Goal: Task Accomplishment & Management: Use online tool/utility

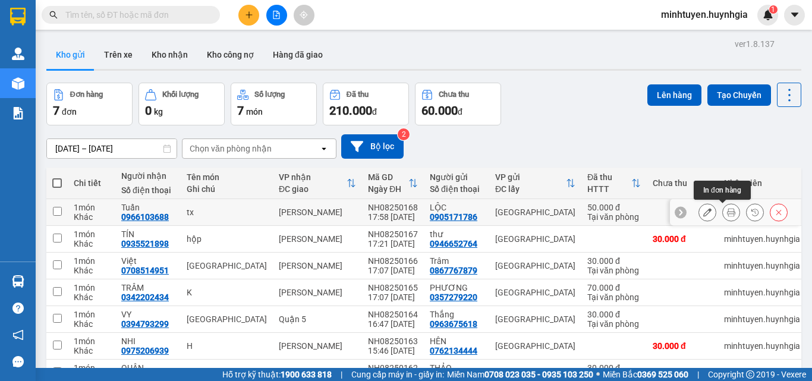
click at [727, 210] on icon at bounding box center [731, 212] width 8 height 8
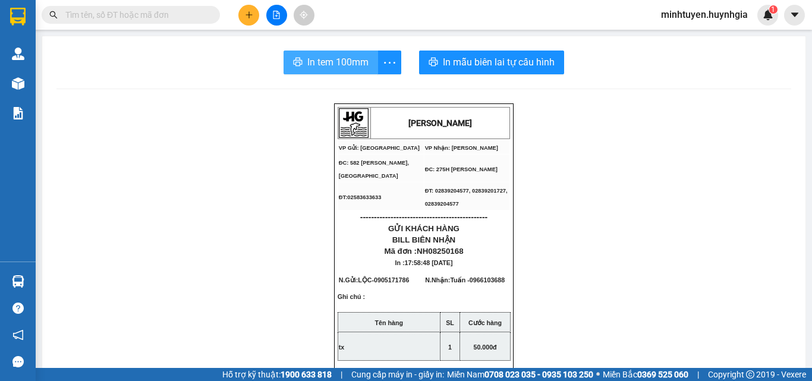
click at [331, 59] on span "In tem 100mm" at bounding box center [337, 62] width 61 height 15
click at [367, 59] on button "In tem 100mm" at bounding box center [331, 63] width 95 height 24
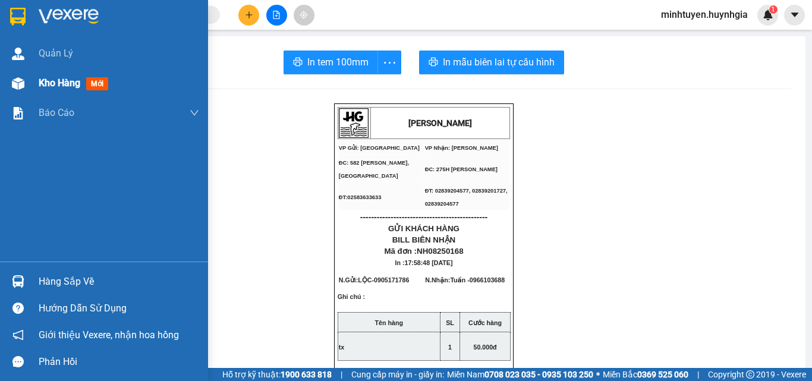
click at [18, 74] on div at bounding box center [18, 83] width 21 height 21
click at [52, 87] on span "Kho hàng" at bounding box center [60, 82] width 42 height 11
click at [52, 84] on span "Kho hàng" at bounding box center [60, 82] width 42 height 11
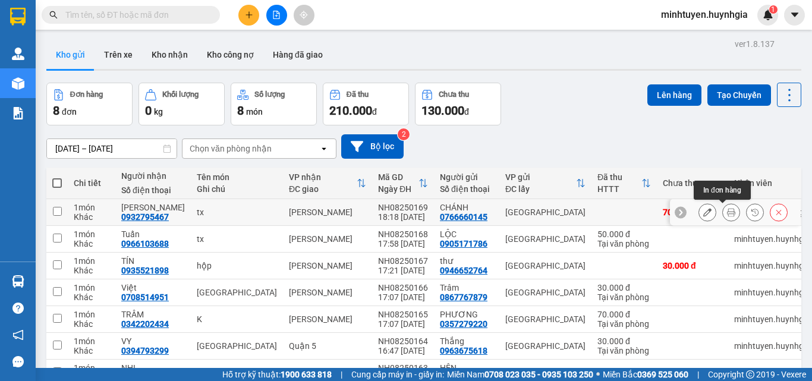
click at [727, 209] on icon at bounding box center [731, 212] width 8 height 8
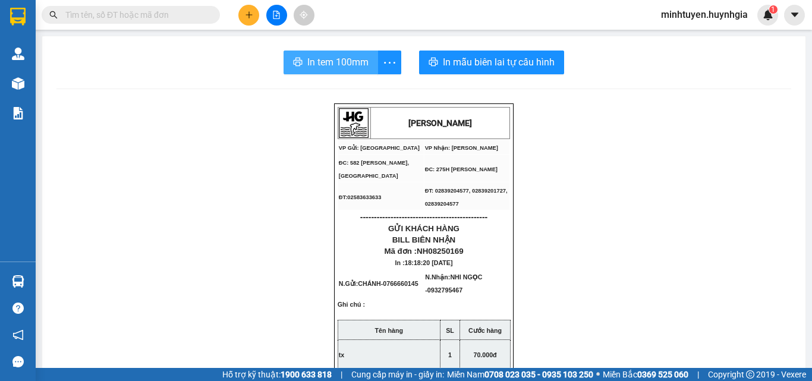
click at [340, 62] on span "In tem 100mm" at bounding box center [337, 62] width 61 height 15
click at [341, 65] on span "In tem 100mm" at bounding box center [340, 62] width 61 height 15
click at [307, 57] on span "In tem 100mm" at bounding box center [337, 62] width 61 height 15
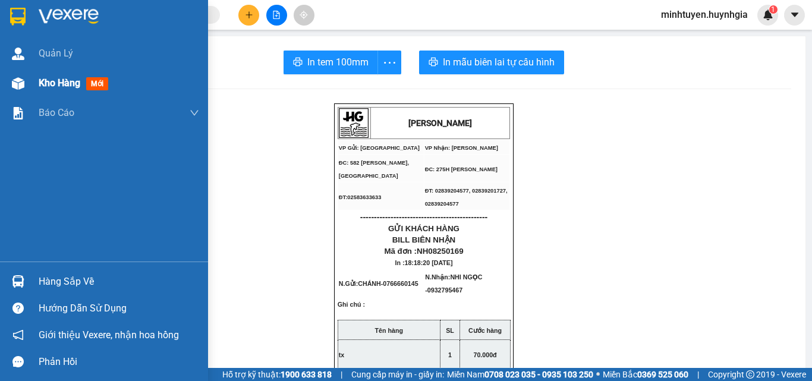
click at [34, 85] on div "Kho hàng mới" at bounding box center [104, 83] width 208 height 30
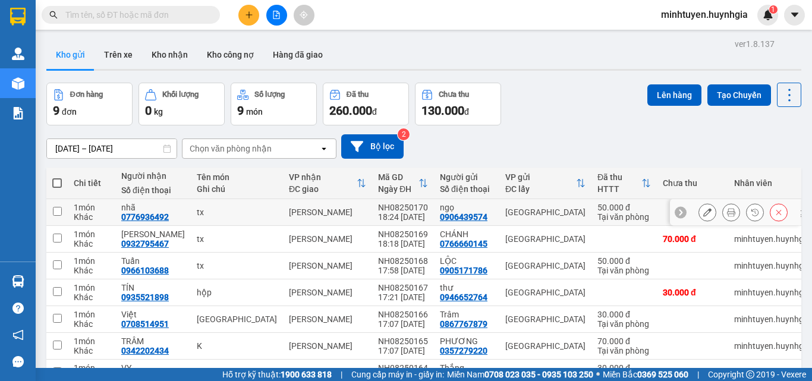
click at [727, 212] on icon at bounding box center [731, 212] width 8 height 8
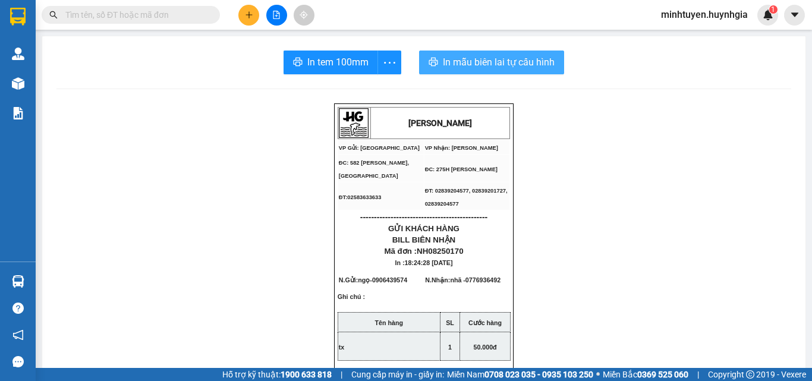
click at [493, 57] on span "In mẫu biên lai tự cấu hình" at bounding box center [499, 62] width 112 height 15
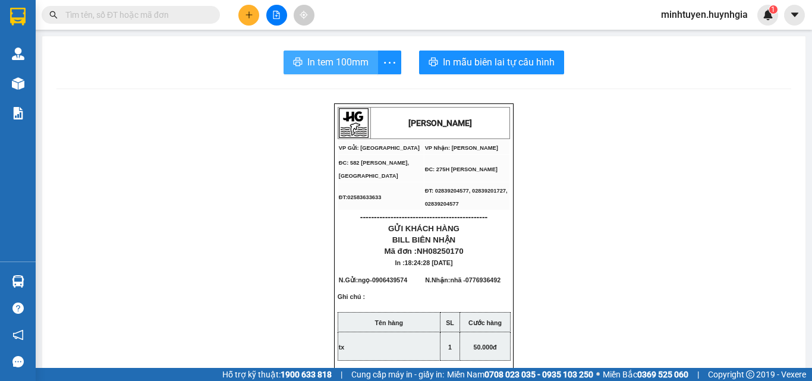
click at [350, 64] on span "In tem 100mm" at bounding box center [337, 62] width 61 height 15
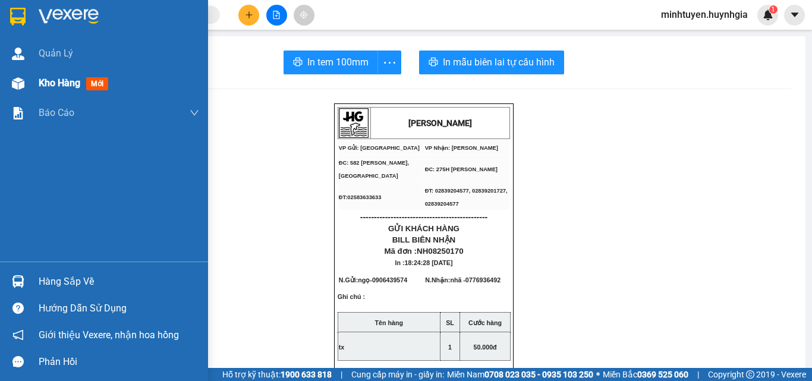
click at [55, 82] on span "Kho hàng" at bounding box center [60, 82] width 42 height 11
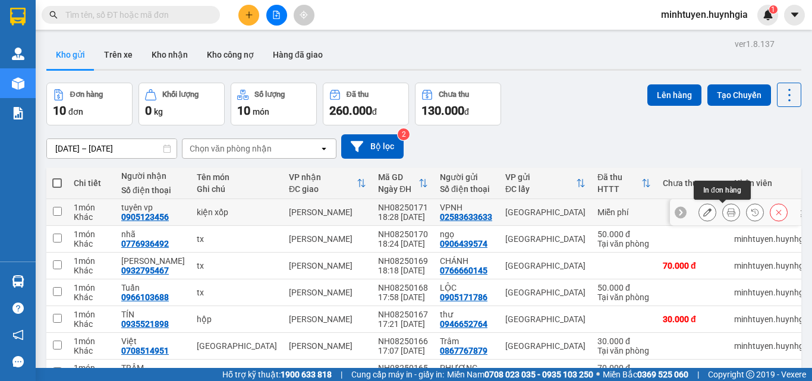
click at [727, 213] on icon at bounding box center [731, 212] width 8 height 8
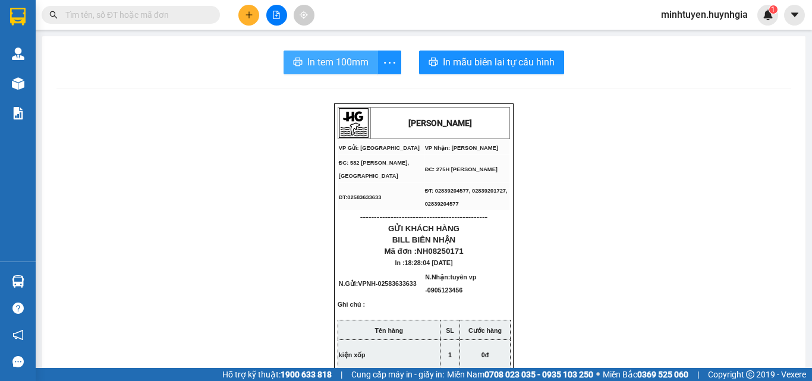
click at [358, 61] on span "In tem 100mm" at bounding box center [337, 62] width 61 height 15
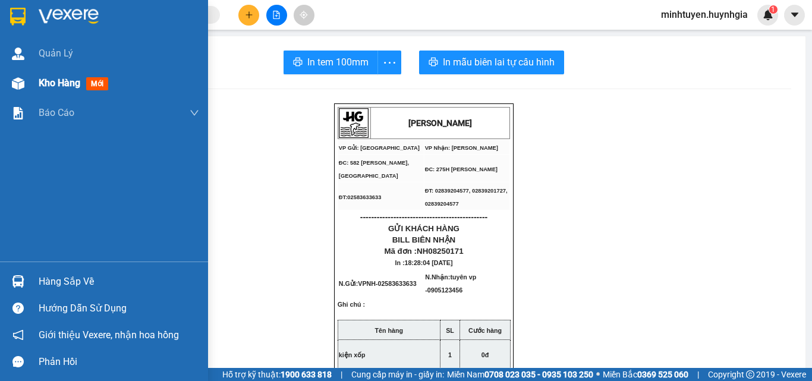
click at [36, 82] on div "Kho hàng mới" at bounding box center [104, 83] width 208 height 30
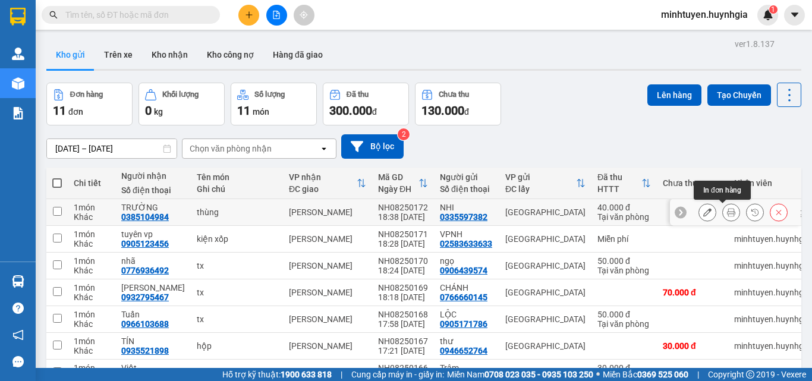
click at [723, 213] on button at bounding box center [731, 212] width 17 height 21
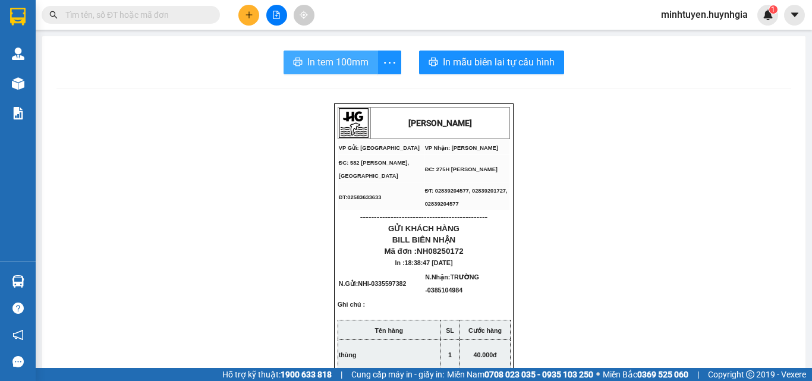
click at [318, 67] on span "In tem 100mm" at bounding box center [337, 62] width 61 height 15
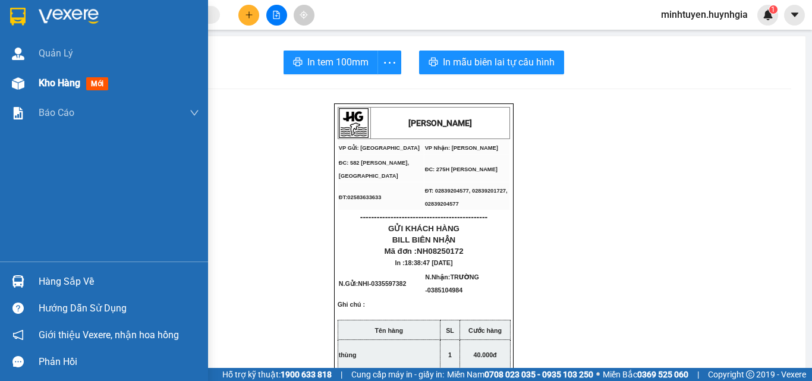
click at [33, 81] on div "Kho hàng mới" at bounding box center [104, 83] width 208 height 30
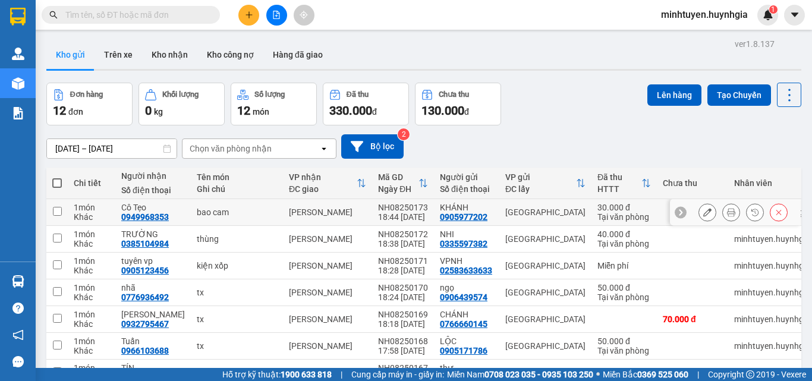
click at [725, 218] on button at bounding box center [731, 212] width 17 height 21
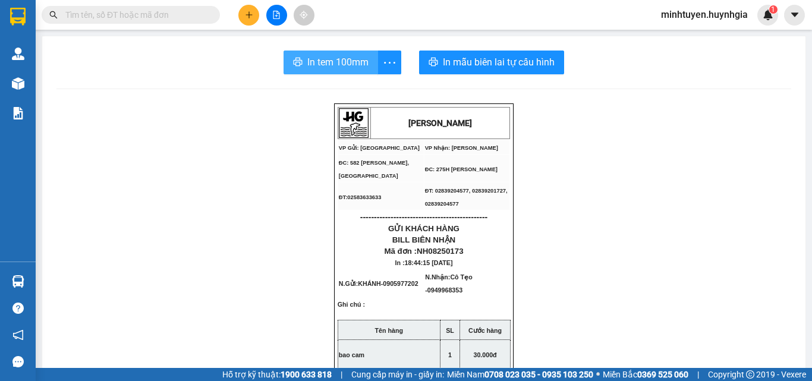
click at [311, 51] on button "In tem 100mm" at bounding box center [331, 63] width 95 height 24
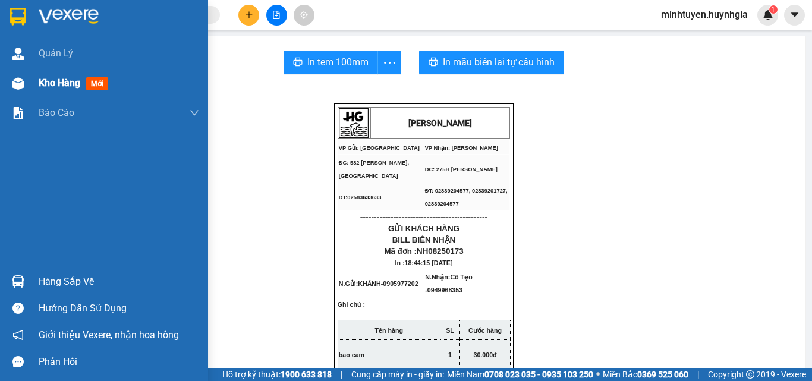
click at [74, 80] on span "Kho hàng" at bounding box center [60, 82] width 42 height 11
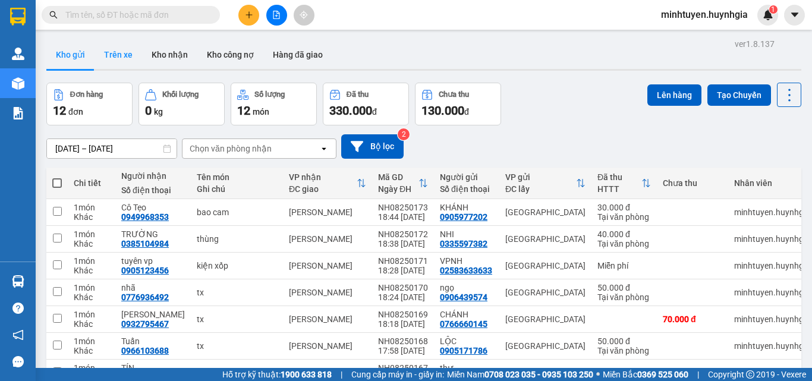
click at [114, 56] on button "Trên xe" at bounding box center [119, 54] width 48 height 29
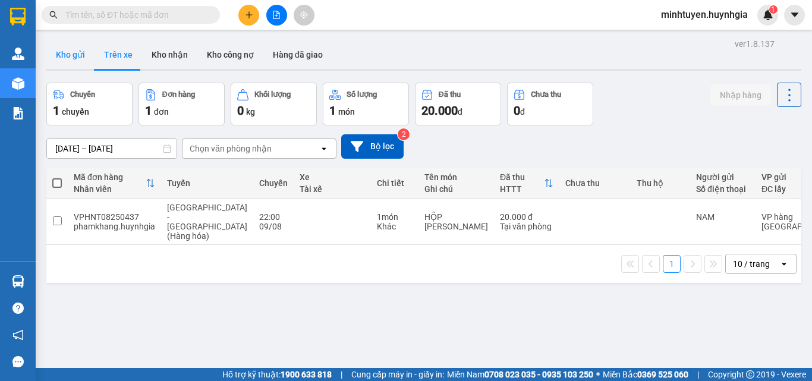
click at [72, 52] on button "Kho gửi" at bounding box center [70, 54] width 48 height 29
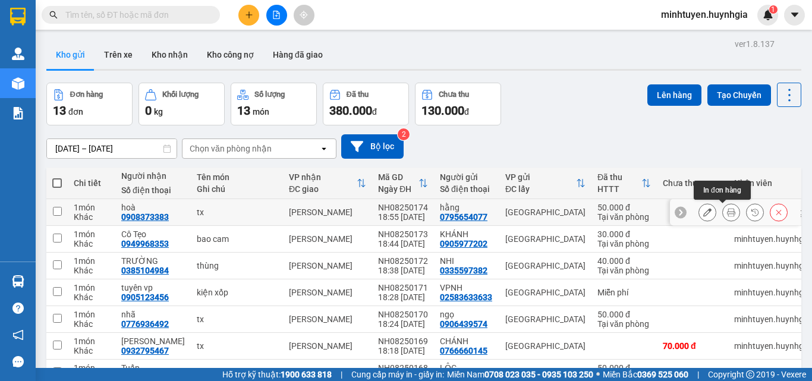
click at [727, 212] on icon at bounding box center [731, 212] width 8 height 8
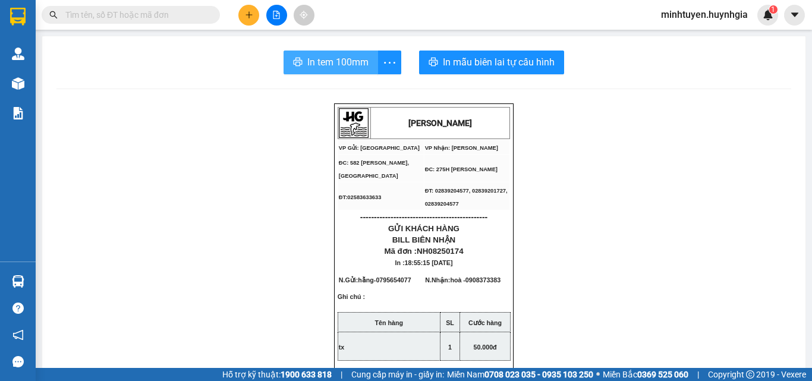
click at [340, 62] on span "In tem 100mm" at bounding box center [337, 62] width 61 height 15
click at [316, 55] on span "In tem 100mm" at bounding box center [337, 62] width 61 height 15
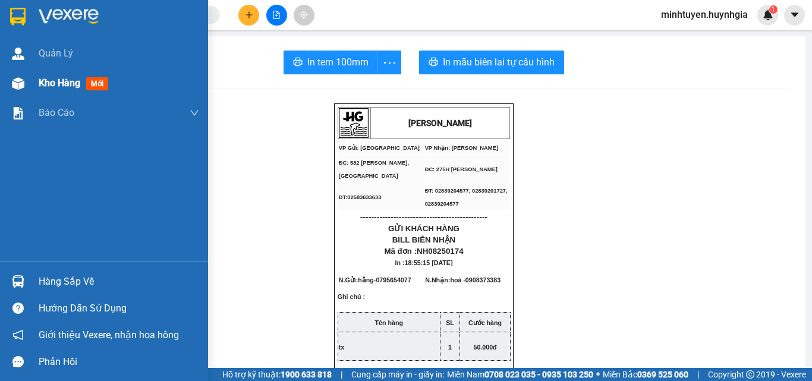
click at [39, 84] on span "Kho hàng" at bounding box center [60, 82] width 42 height 11
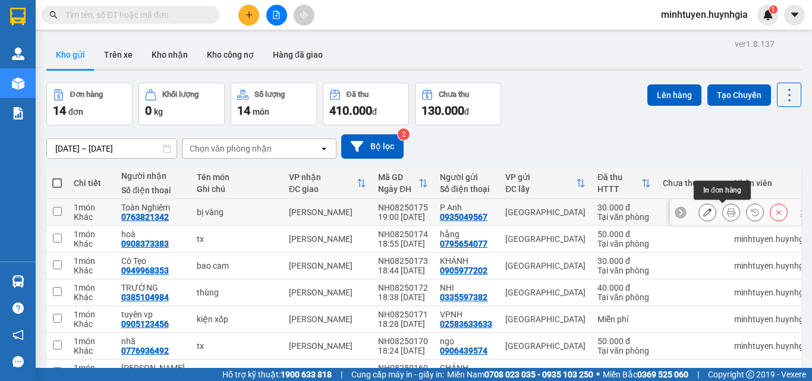
click at [727, 214] on icon at bounding box center [731, 212] width 8 height 8
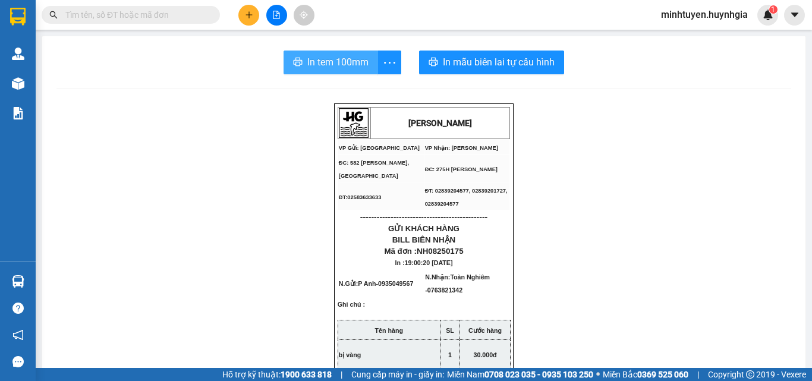
click at [351, 68] on span "In tem 100mm" at bounding box center [337, 62] width 61 height 15
click at [316, 63] on span "In tem 100mm" at bounding box center [337, 62] width 61 height 15
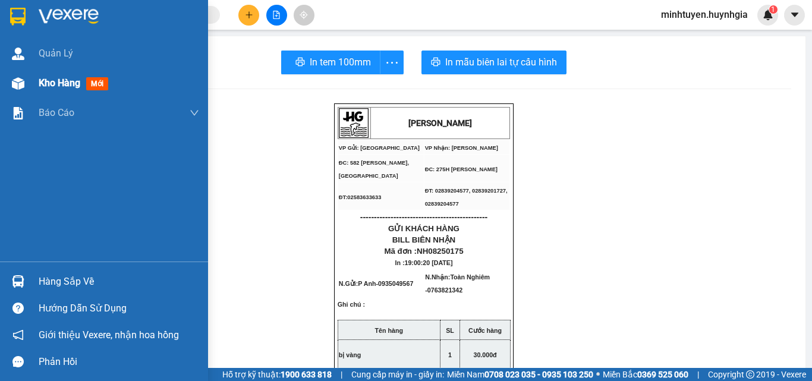
click at [42, 80] on span "Kho hàng" at bounding box center [60, 82] width 42 height 11
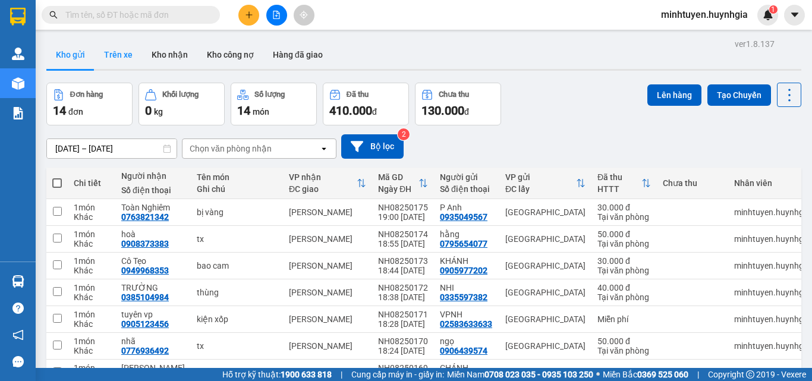
click at [99, 51] on button "Trên xe" at bounding box center [119, 54] width 48 height 29
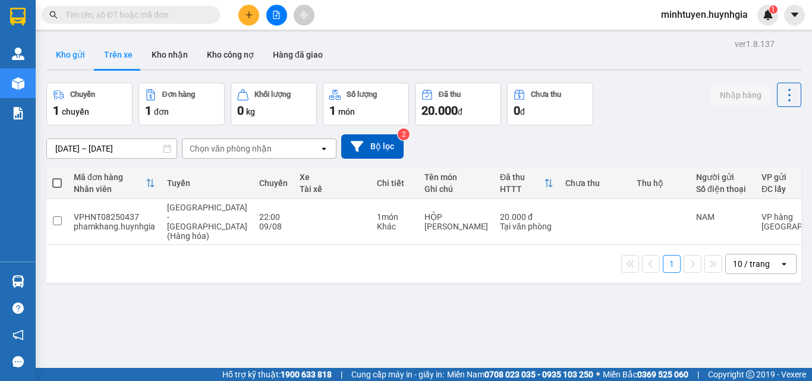
click at [80, 56] on button "Kho gửi" at bounding box center [70, 54] width 48 height 29
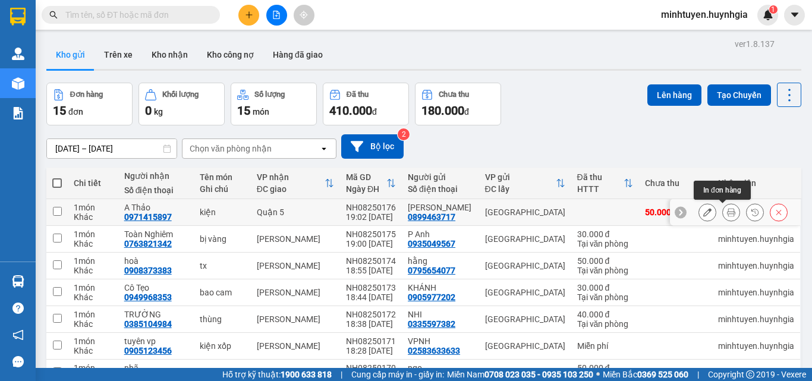
click at [723, 208] on button at bounding box center [731, 212] width 17 height 21
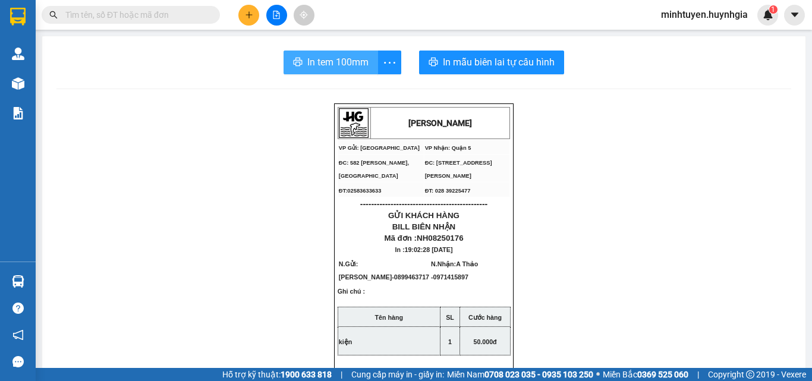
click at [311, 66] on span "In tem 100mm" at bounding box center [337, 62] width 61 height 15
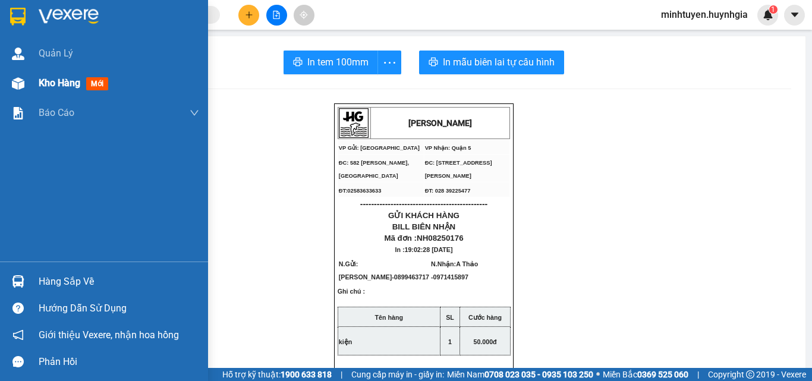
click at [66, 92] on div "Kho hàng mới" at bounding box center [119, 83] width 161 height 30
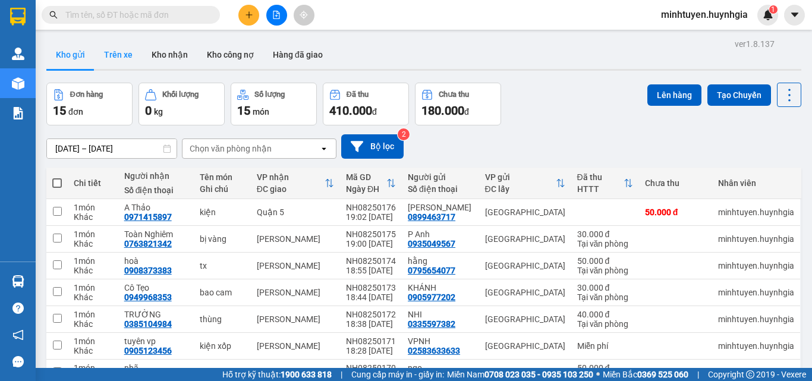
click at [113, 50] on button "Trên xe" at bounding box center [119, 54] width 48 height 29
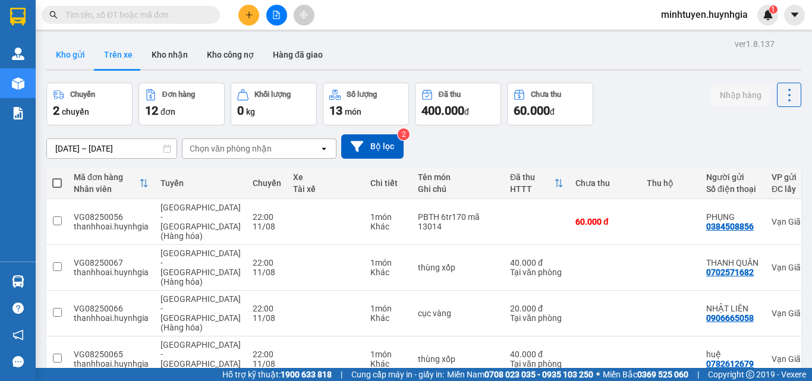
click at [62, 54] on button "Kho gửi" at bounding box center [70, 54] width 48 height 29
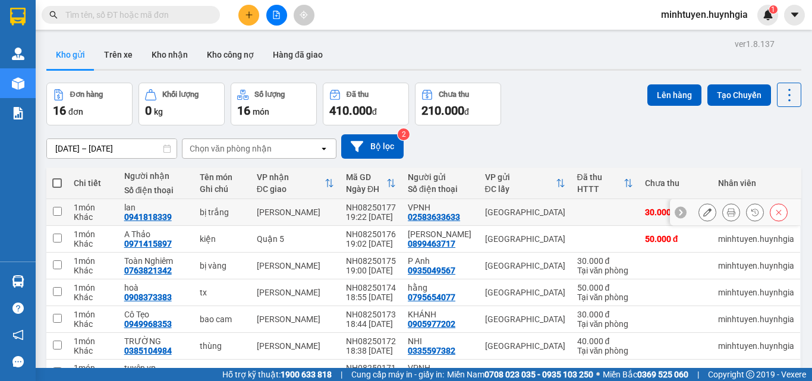
click at [727, 213] on icon at bounding box center [731, 212] width 8 height 8
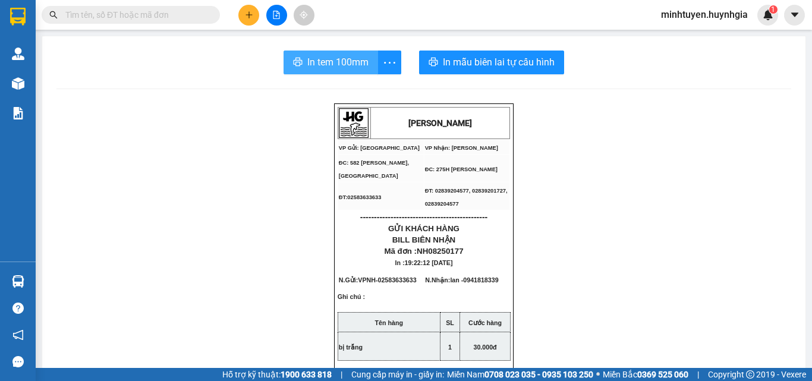
click at [351, 64] on span "In tem 100mm" at bounding box center [337, 62] width 61 height 15
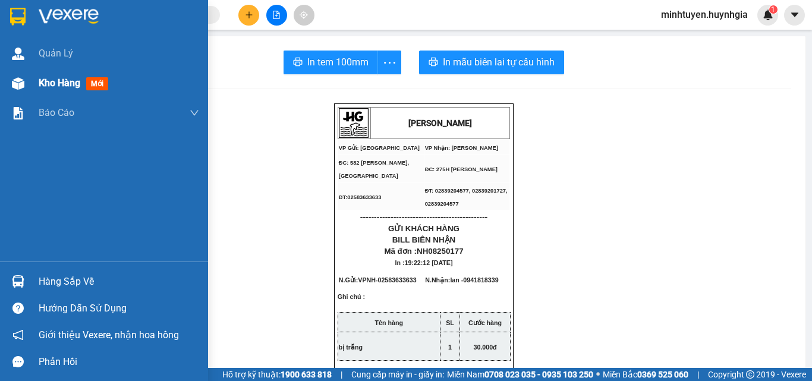
click at [71, 87] on span "Kho hàng" at bounding box center [60, 82] width 42 height 11
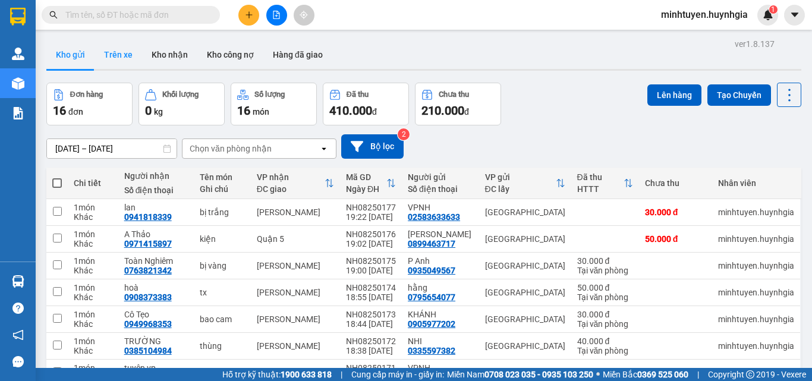
click at [99, 55] on button "Trên xe" at bounding box center [119, 54] width 48 height 29
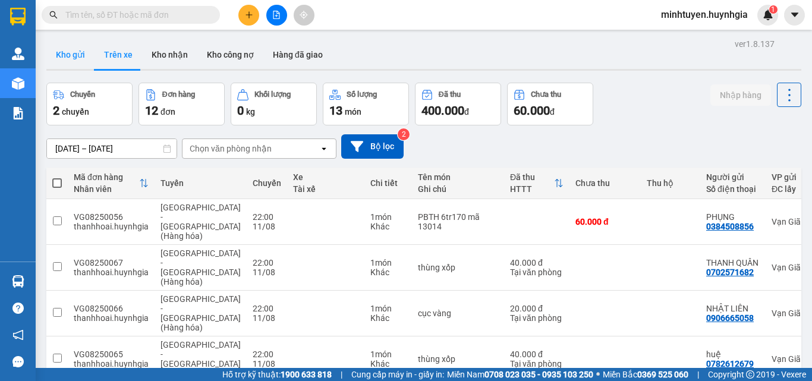
click at [76, 59] on button "Kho gửi" at bounding box center [70, 54] width 48 height 29
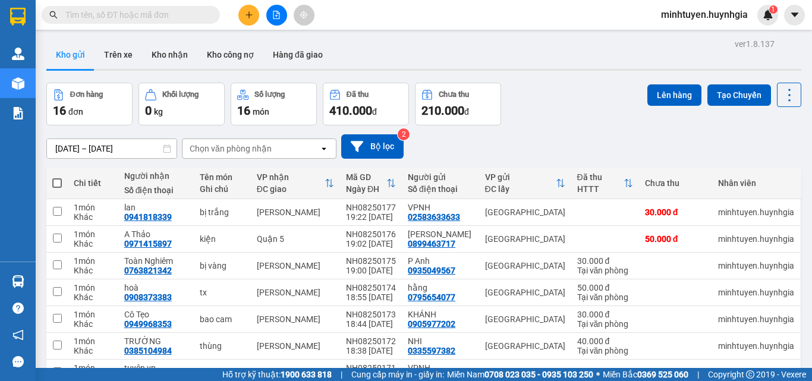
click at [55, 183] on span at bounding box center [57, 183] width 10 height 10
click at [57, 177] on input "checkbox" at bounding box center [57, 177] width 0 height 0
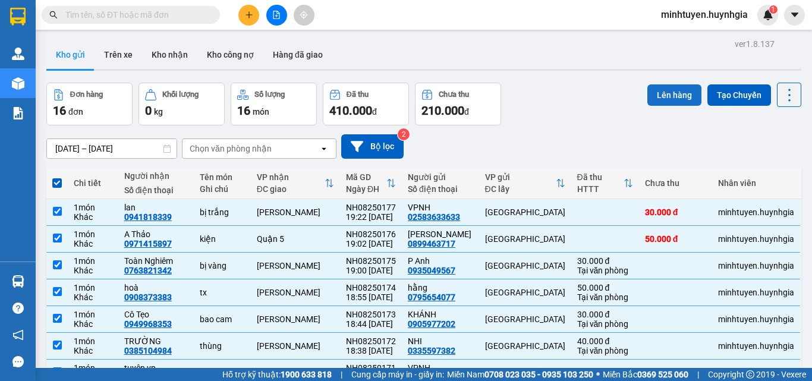
click at [647, 90] on button "Lên hàng" at bounding box center [674, 94] width 54 height 21
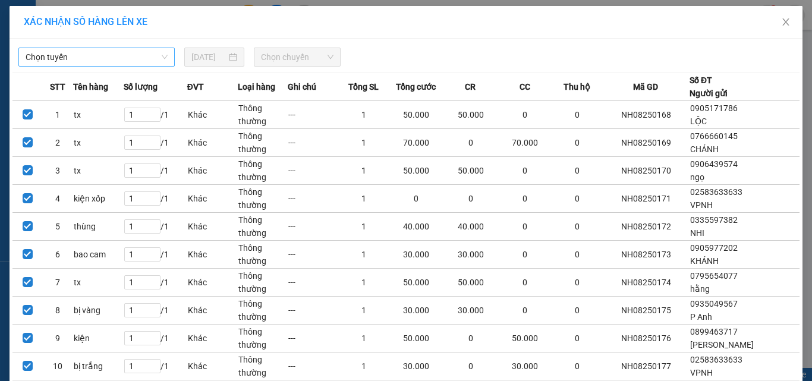
click at [134, 59] on span "Chọn tuyến" at bounding box center [97, 57] width 142 height 18
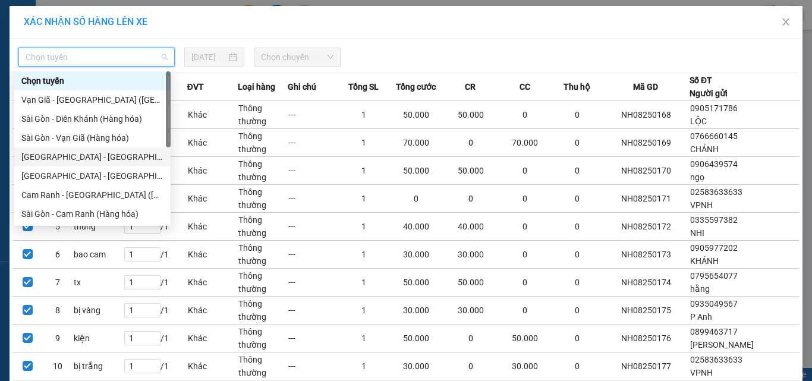
click at [92, 158] on div "[GEOGRAPHIC_DATA] - [GEOGRAPHIC_DATA] (Hàng hóa)" at bounding box center [92, 156] width 142 height 13
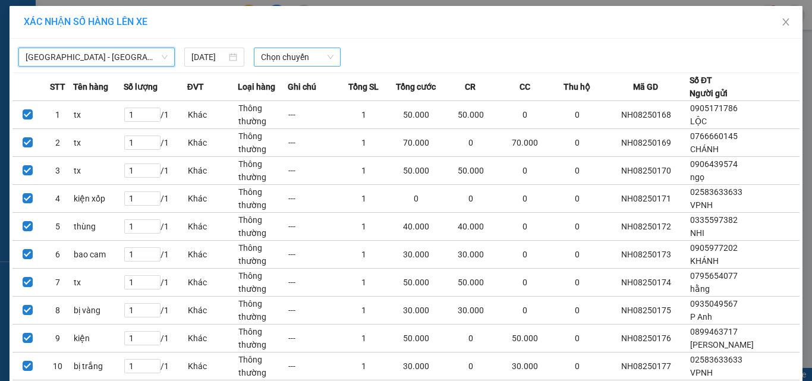
click at [323, 58] on span "Chọn chuyến" at bounding box center [297, 57] width 73 height 18
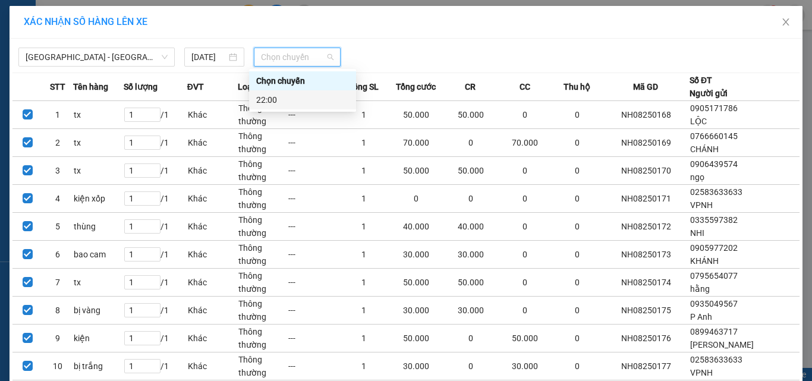
click at [312, 104] on div "22:00" at bounding box center [302, 99] width 93 height 13
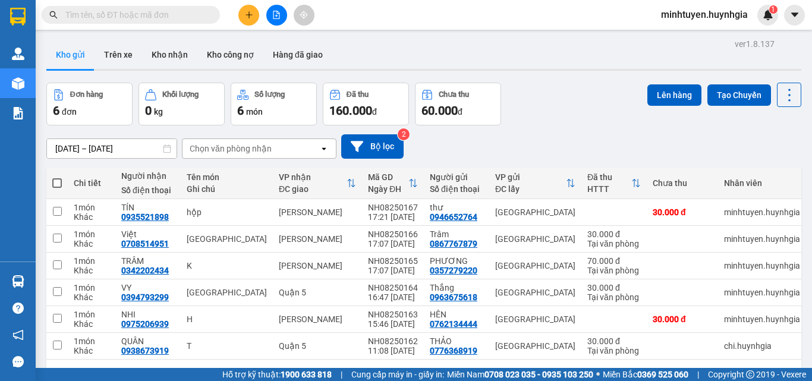
click at [59, 181] on span at bounding box center [57, 183] width 10 height 10
click at [57, 177] on input "checkbox" at bounding box center [57, 177] width 0 height 0
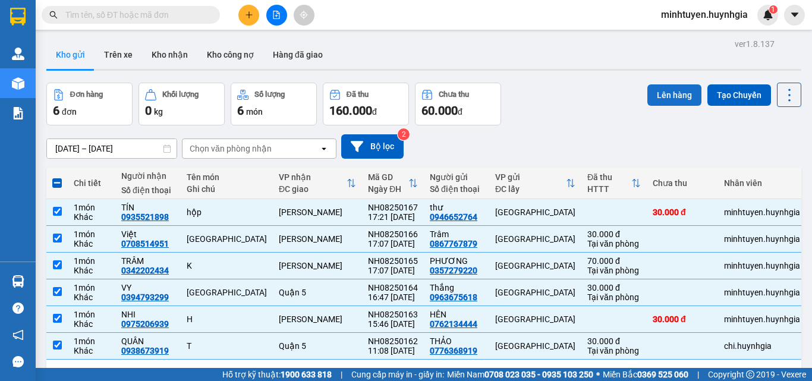
click at [661, 90] on button "Lên hàng" at bounding box center [674, 94] width 54 height 21
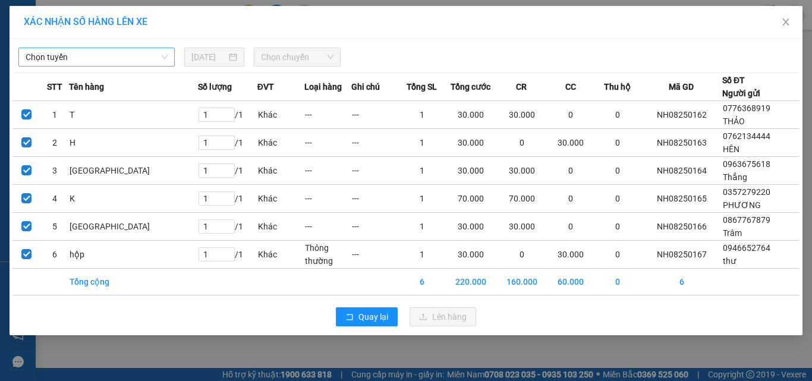
click at [106, 57] on span "Chọn tuyến" at bounding box center [97, 57] width 142 height 18
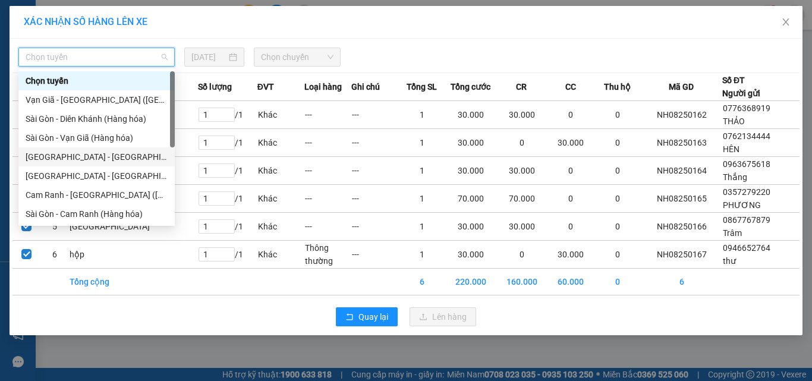
click at [95, 154] on div "[GEOGRAPHIC_DATA] - [GEOGRAPHIC_DATA] (Hàng hóa)" at bounding box center [97, 156] width 142 height 13
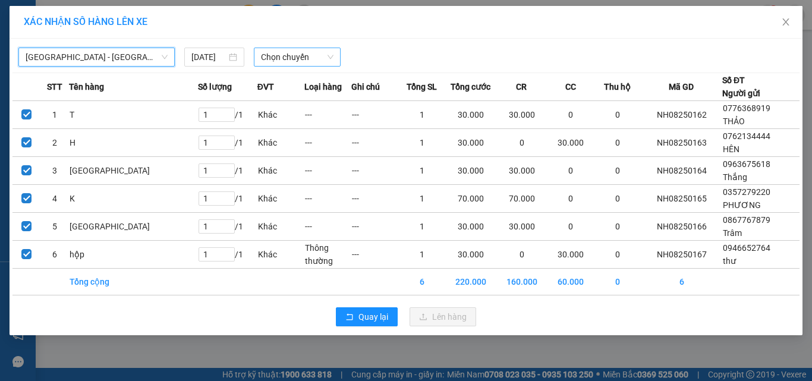
click at [316, 56] on span "Chọn chuyến" at bounding box center [297, 57] width 73 height 18
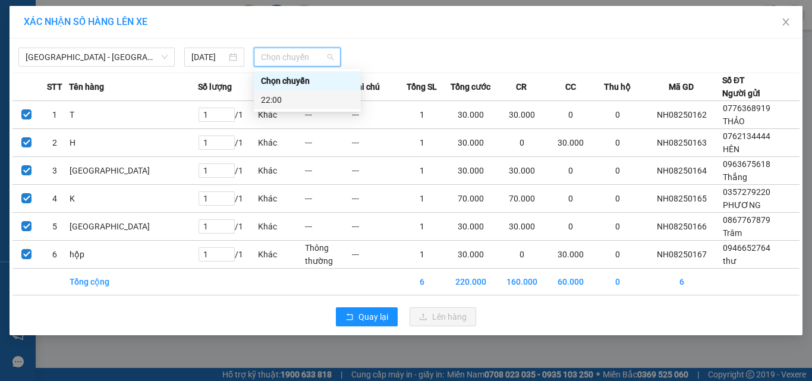
click at [265, 99] on div "22:00" at bounding box center [307, 99] width 93 height 13
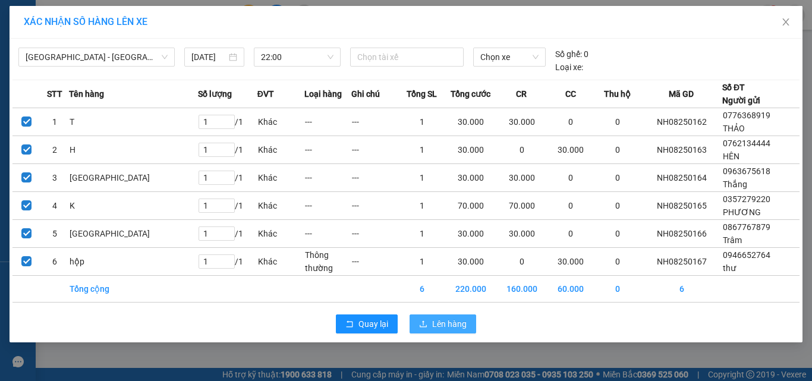
click at [429, 319] on button "Lên hàng" at bounding box center [443, 324] width 67 height 19
